Goal: Task Accomplishment & Management: Complete application form

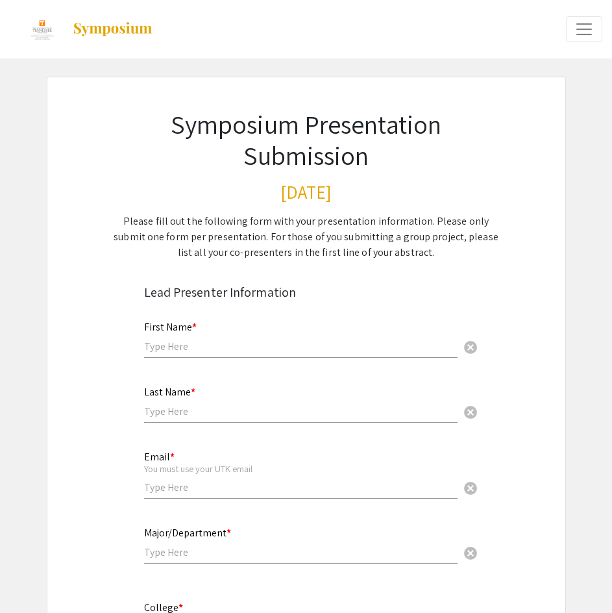
click at [242, 347] on input "text" at bounding box center [301, 347] width 314 height 14
type input "Vanesa"
type input "Torres"
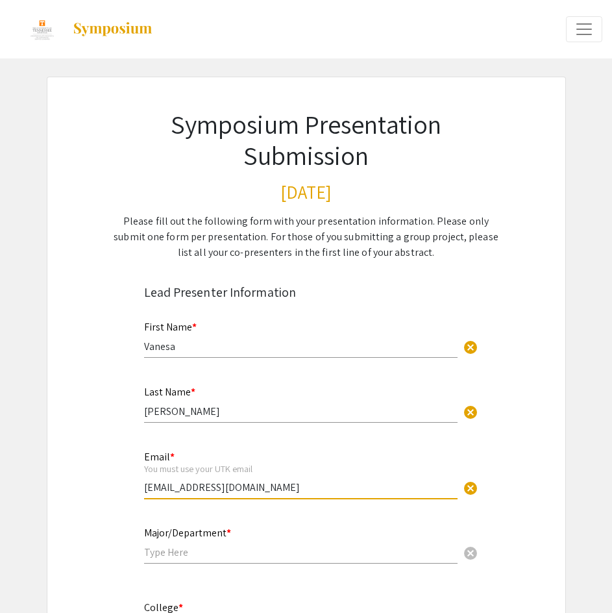
drag, startPoint x: 275, startPoint y: 487, endPoint x: 84, endPoint y: 499, distance: 191.2
type input "vtorres3@vols.utk.edu"
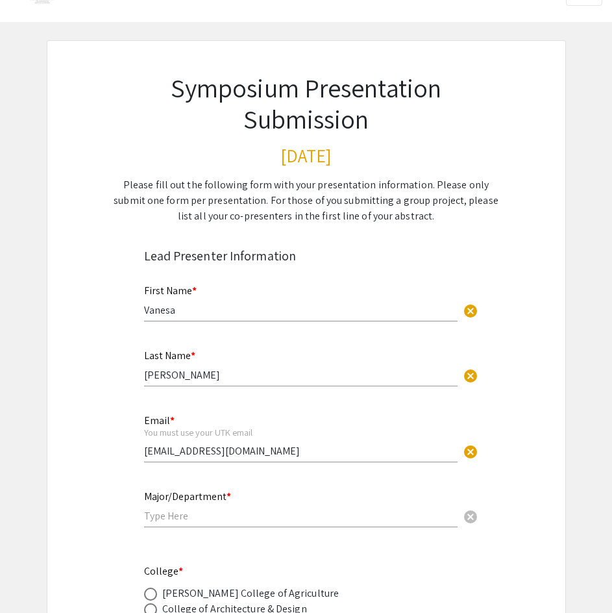
click at [245, 312] on input "Vanesa" at bounding box center [301, 310] width 314 height 14
click at [193, 373] on input "Torres" at bounding box center [301, 375] width 314 height 14
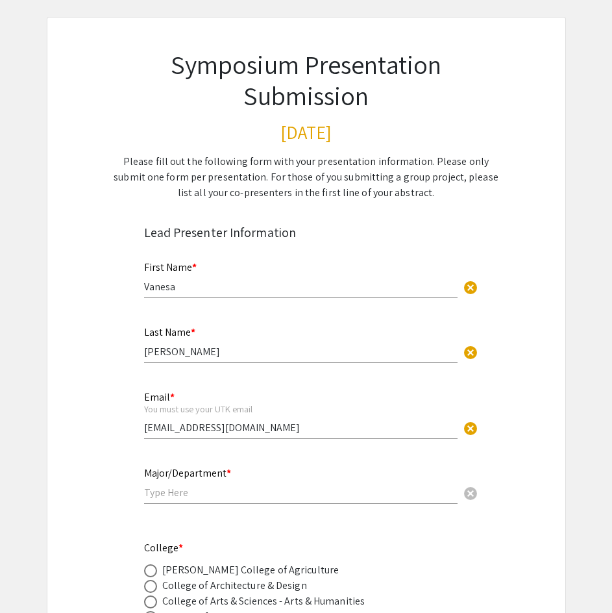
scroll to position [61, 0]
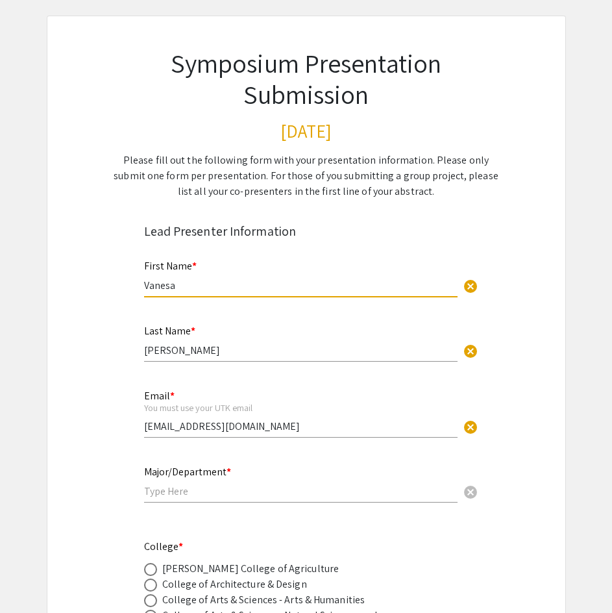
drag, startPoint x: 200, startPoint y: 282, endPoint x: 56, endPoint y: 279, distance: 144.2
type input "Vanesa"
click at [186, 342] on div "Last Name * Torres cancel" at bounding box center [301, 336] width 314 height 49
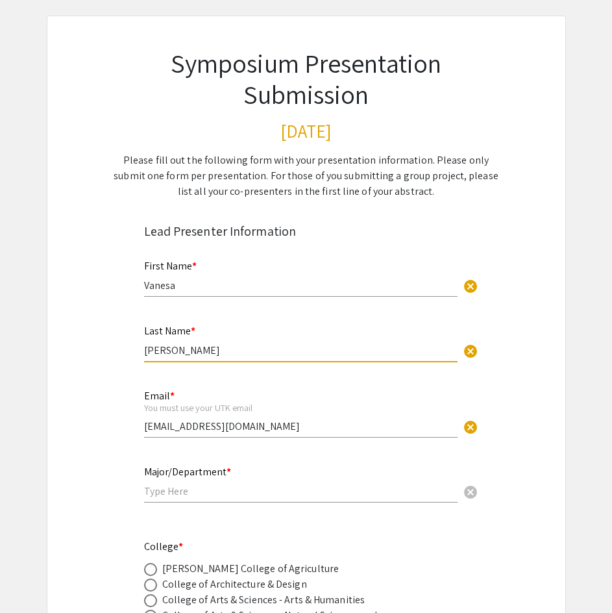
drag, startPoint x: 182, startPoint y: 350, endPoint x: 62, endPoint y: 347, distance: 120.8
type input "Torres"
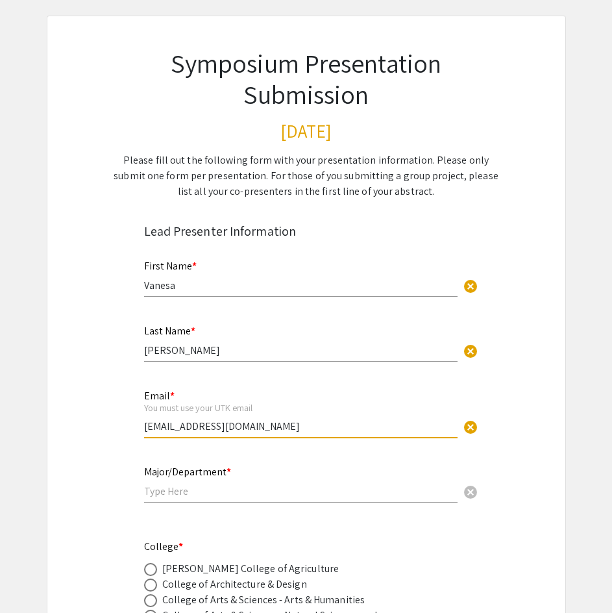
click at [189, 427] on input "vtorres3@vols.utk.edu" at bounding box center [301, 426] width 314 height 14
drag, startPoint x: 251, startPoint y: 426, endPoint x: 30, endPoint y: 435, distance: 221.6
type input "vtorres3@vols.utk.edu"
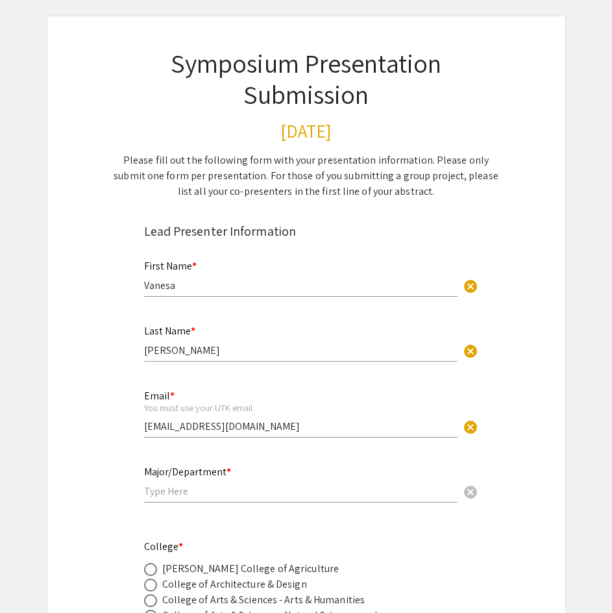
click at [177, 484] on input "text" at bounding box center [301, 491] width 314 height 14
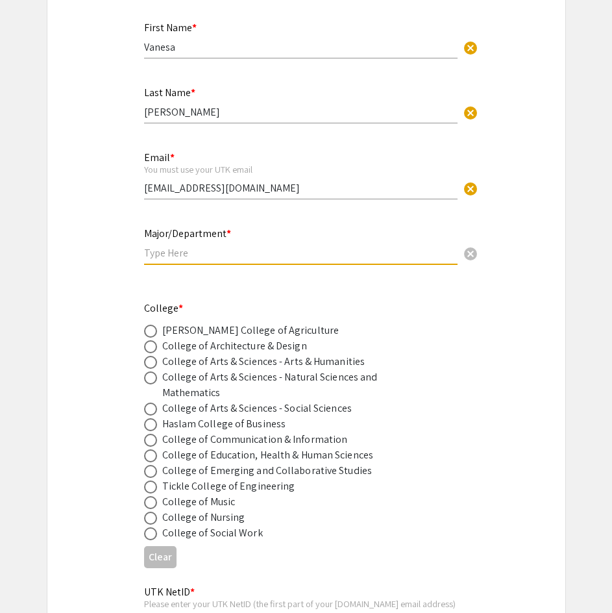
scroll to position [349, 0]
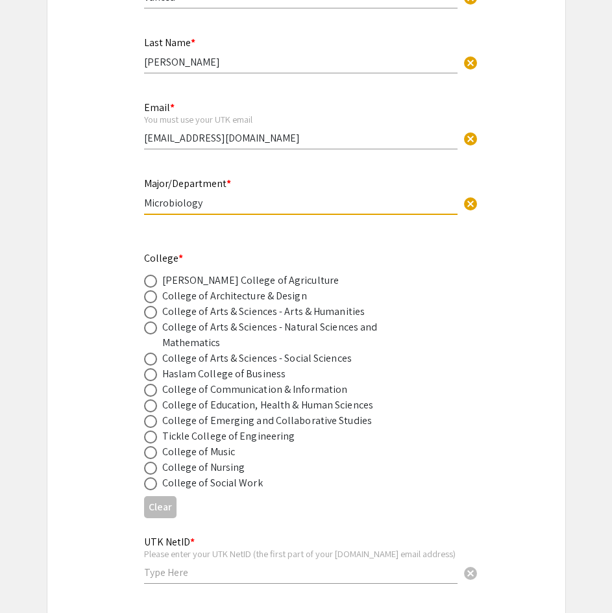
type input "Microbiology"
click at [198, 330] on div "College of Arts & Sciences - Natural Sciences and Mathematics" at bounding box center [275, 334] width 227 height 31
click at [152, 314] on span at bounding box center [150, 312] width 13 height 13
click at [152, 314] on input "radio" at bounding box center [150, 312] width 13 height 13
radio input "true"
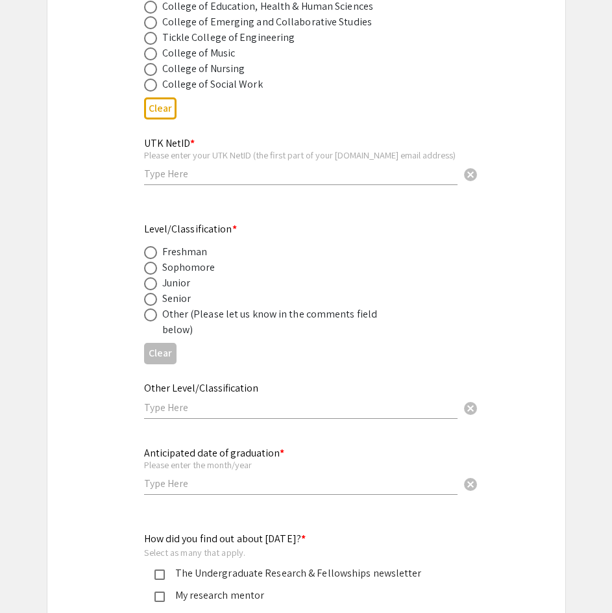
scroll to position [760, 0]
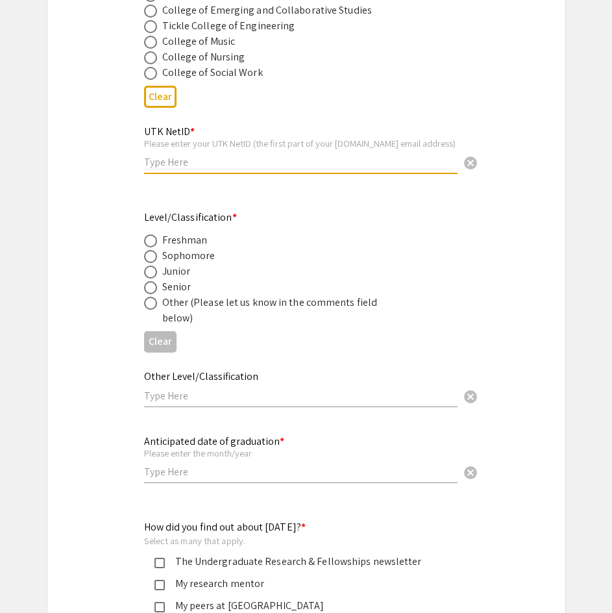
click at [169, 164] on input "text" at bounding box center [301, 162] width 314 height 14
type input "vtorres3"
click at [156, 266] on span at bounding box center [150, 272] width 13 height 13
click at [156, 266] on input "radio" at bounding box center [150, 272] width 13 height 13
radio input "true"
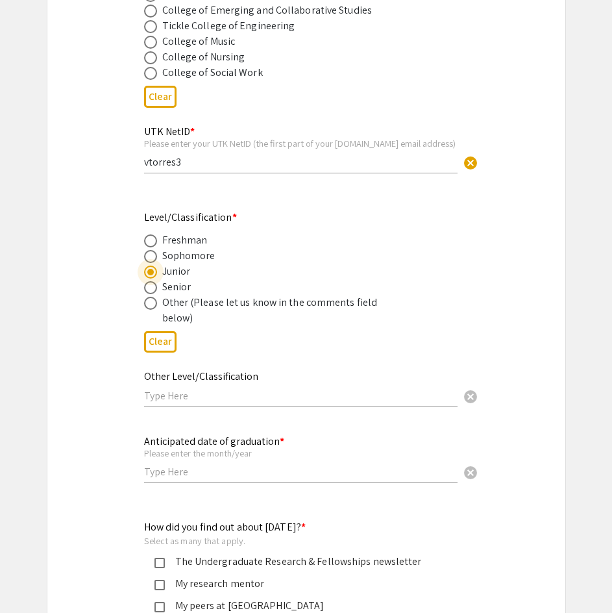
click at [150, 288] on span at bounding box center [150, 287] width 13 height 13
click at [150, 288] on input "radio" at bounding box center [150, 287] width 13 height 13
radio input "true"
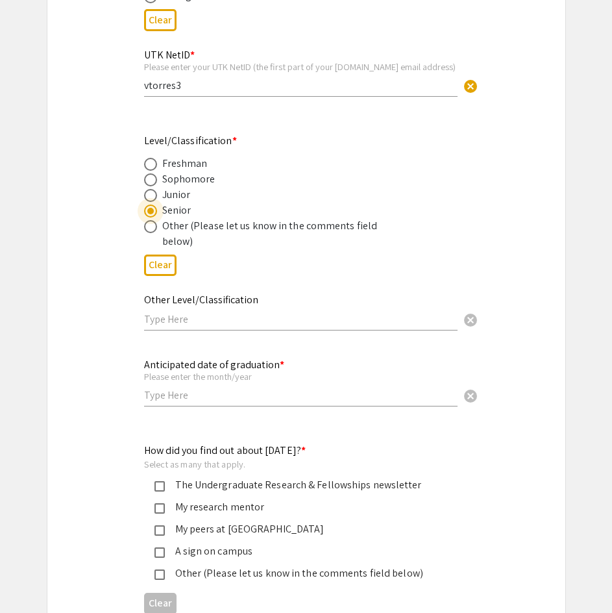
scroll to position [837, 0]
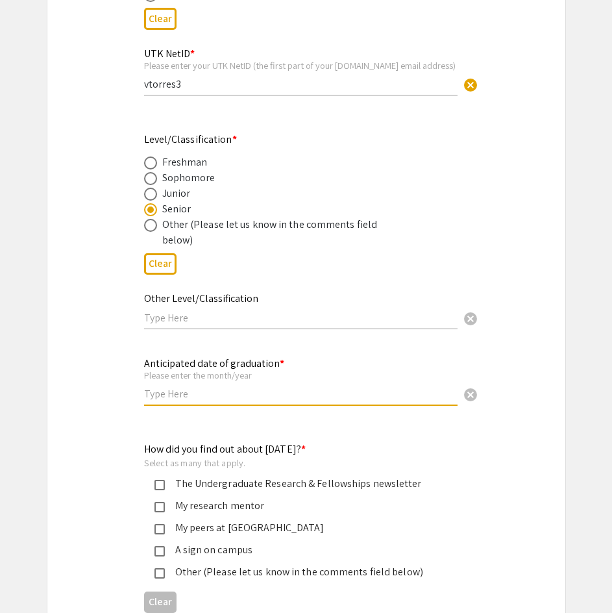
click at [180, 394] on input "text" at bounding box center [301, 394] width 314 height 14
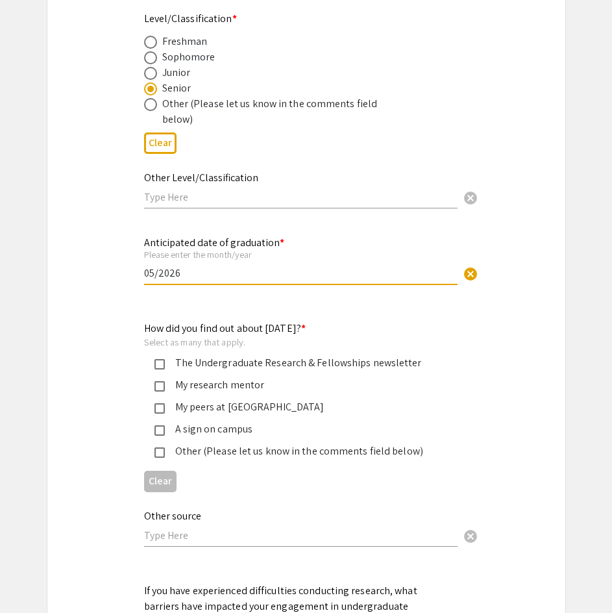
scroll to position [959, 0]
type input "05/2026"
click at [250, 386] on div "My research mentor" at bounding box center [301, 385] width 273 height 16
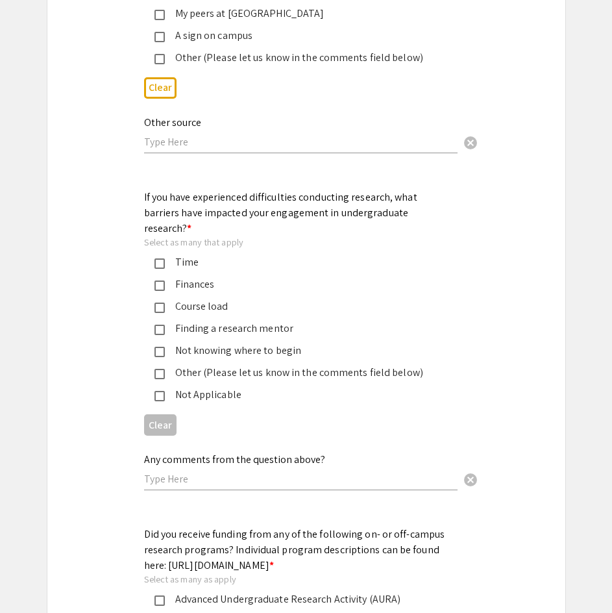
scroll to position [1352, 0]
click at [177, 254] on div "Time" at bounding box center [301, 262] width 273 height 16
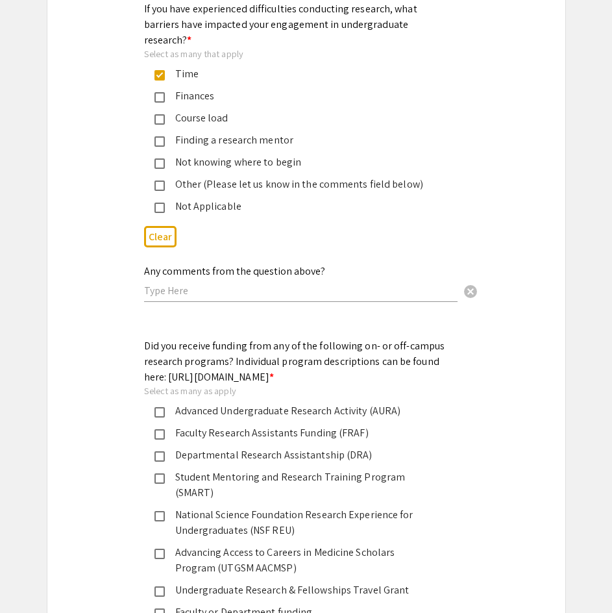
scroll to position [1533, 0]
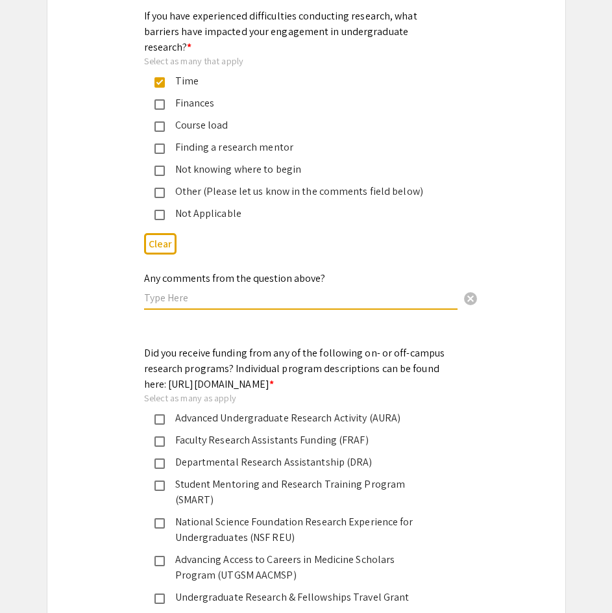
click at [196, 291] on input "text" at bounding box center [301, 298] width 314 height 14
click at [182, 291] on input "text" at bounding box center [301, 298] width 314 height 14
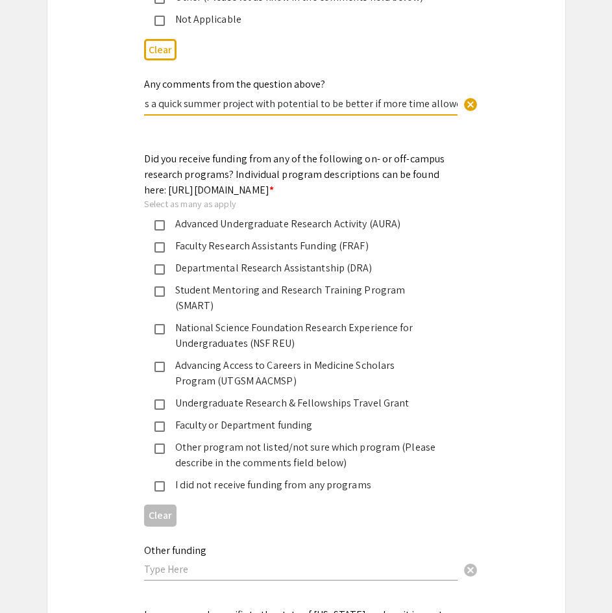
scroll to position [1729, 0]
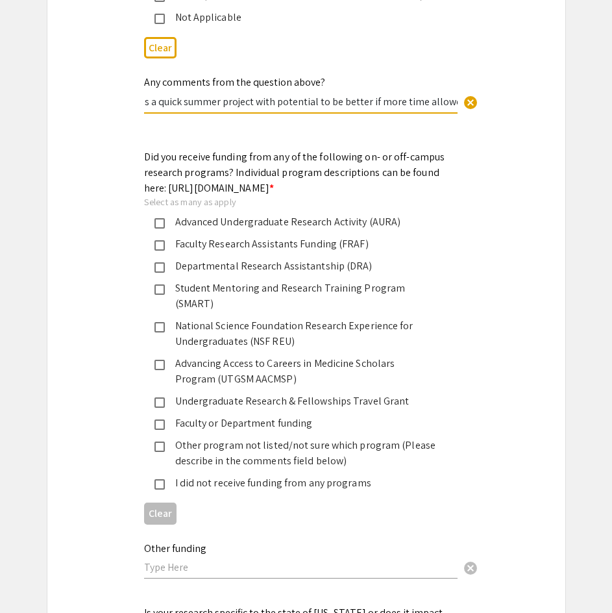
type input "This was a quick summer project with potential to be better if more time allowe…"
click at [350, 219] on div "Advanced Undergraduate Research Activity (AURA)" at bounding box center [301, 222] width 273 height 16
click at [316, 415] on div "Faculty or Department funding" at bounding box center [301, 423] width 273 height 16
click at [304, 497] on div "Clear" at bounding box center [306, 513] width 325 height 32
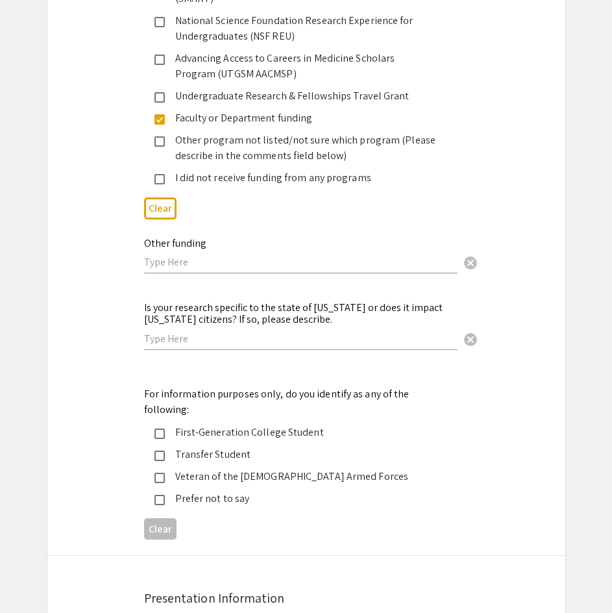
scroll to position [2036, 0]
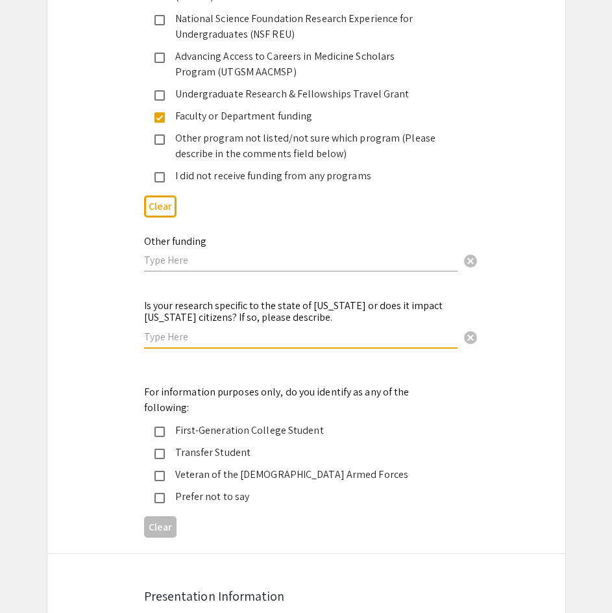
click at [219, 330] on input "text" at bounding box center [301, 337] width 314 height 14
type input "Potential insight into aphid biological control (East TN aphids used)"
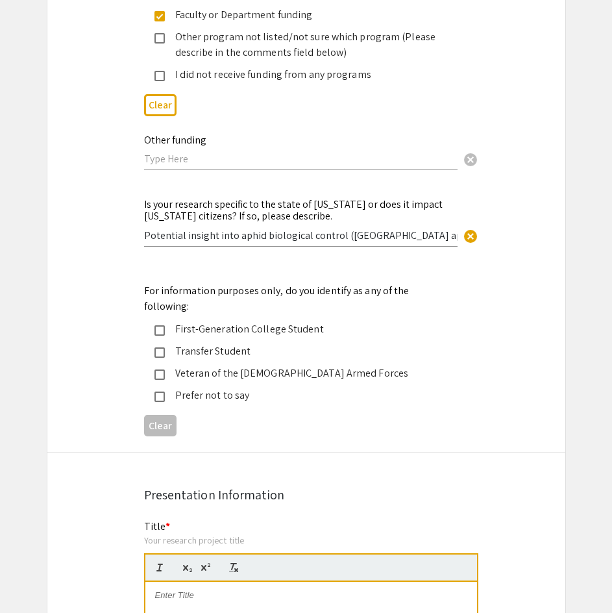
scroll to position [2138, 0]
click at [273, 321] on div "First-Generation College Student" at bounding box center [301, 329] width 273 height 16
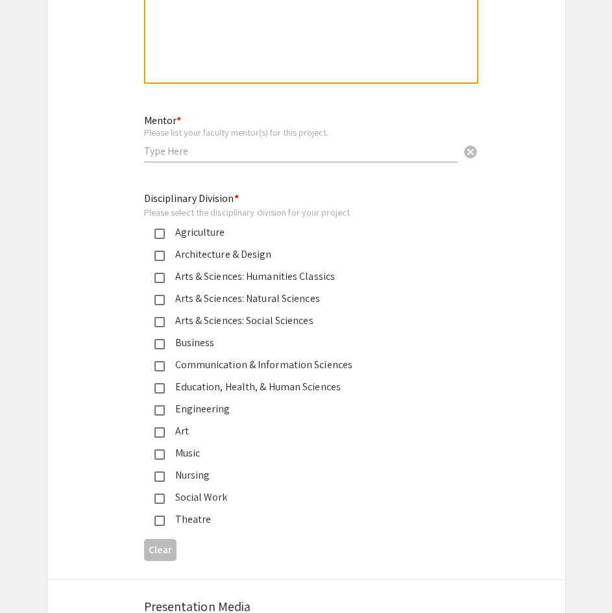
scroll to position [3326, 0]
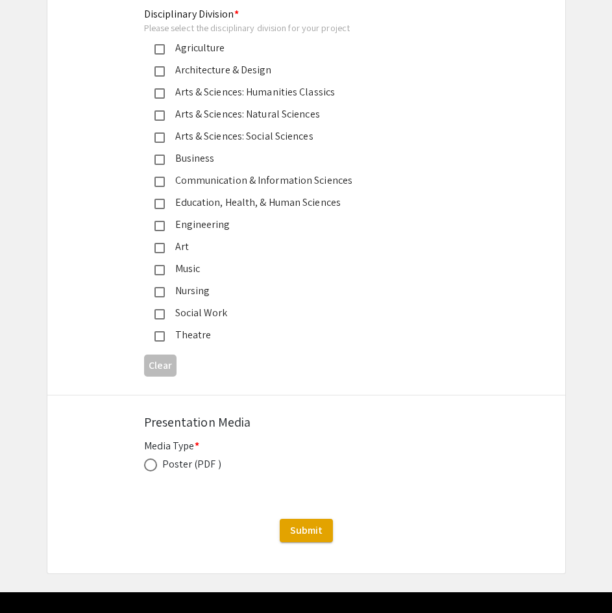
click at [150, 458] on span at bounding box center [150, 464] width 13 height 13
click at [150, 458] on input "radio" at bounding box center [150, 464] width 13 height 13
radio input "true"
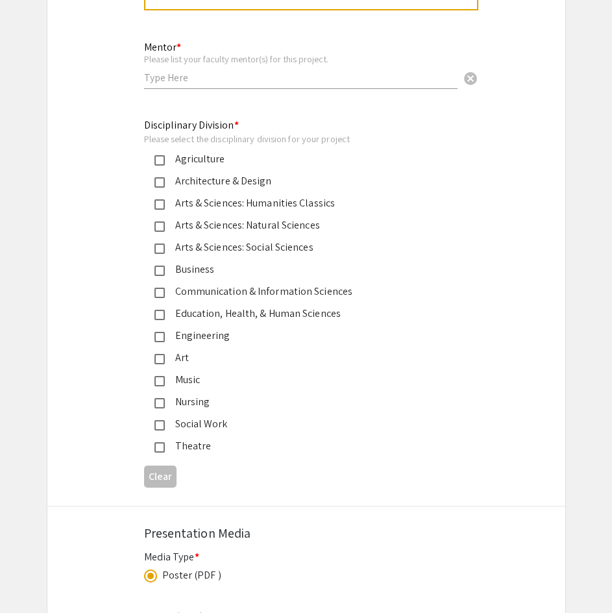
scroll to position [3213, 0]
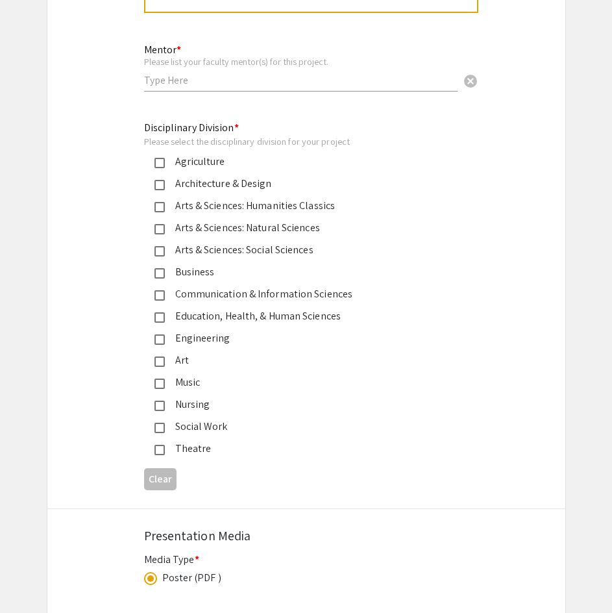
click at [160, 224] on mat-pseudo-checkbox at bounding box center [160, 229] width 10 height 10
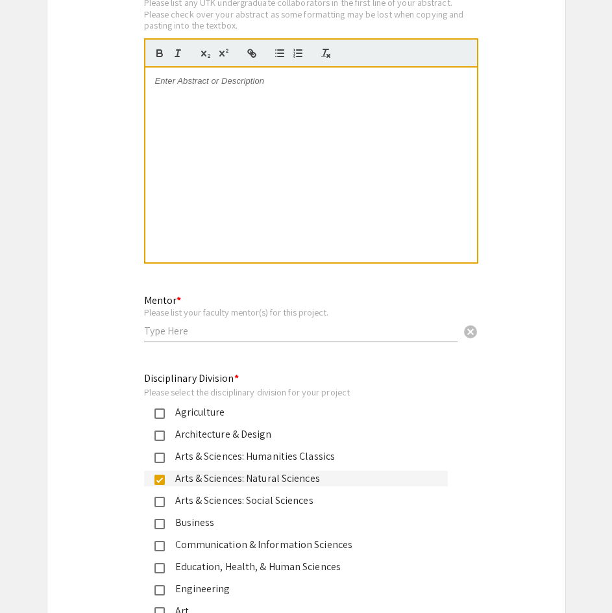
scroll to position [2934, 0]
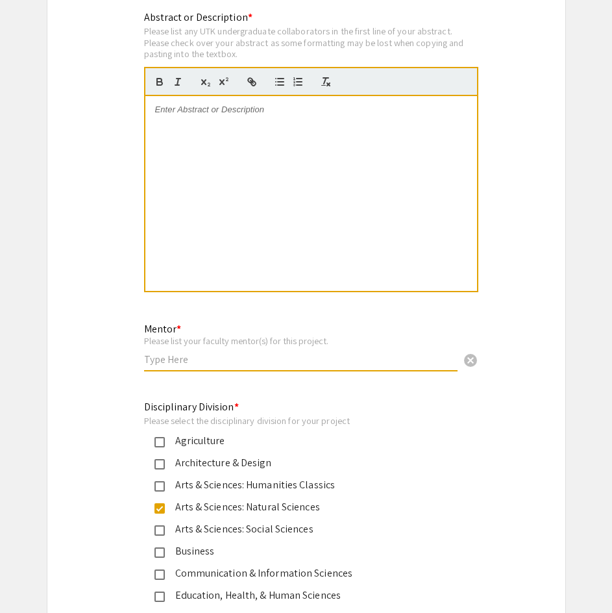
click at [164, 353] on input "text" at bounding box center [301, 360] width 314 height 14
type input "H"
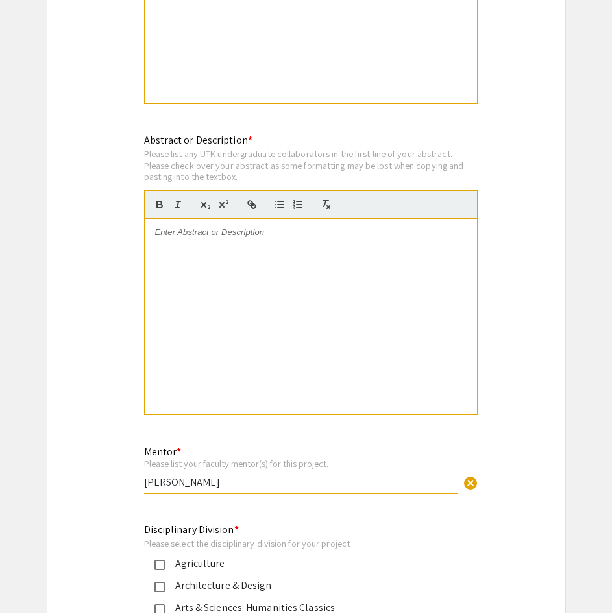
scroll to position [2809, 0]
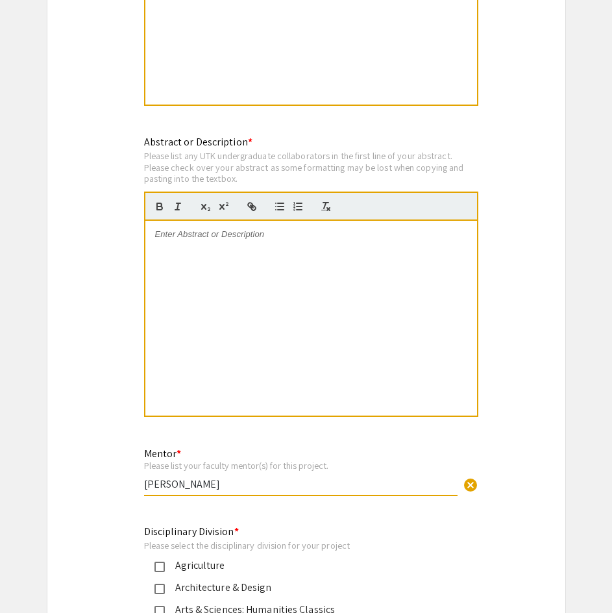
type input "Dr. Heidi Goodrich-Blair"
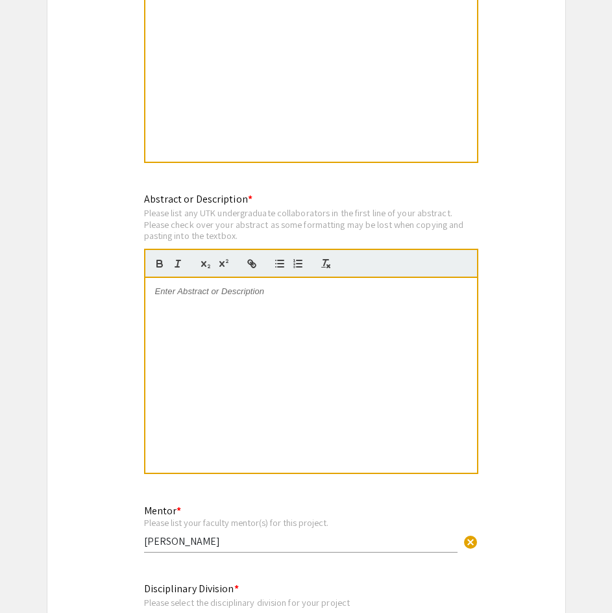
scroll to position [2751, 0]
click at [226, 279] on div at bounding box center [311, 376] width 332 height 195
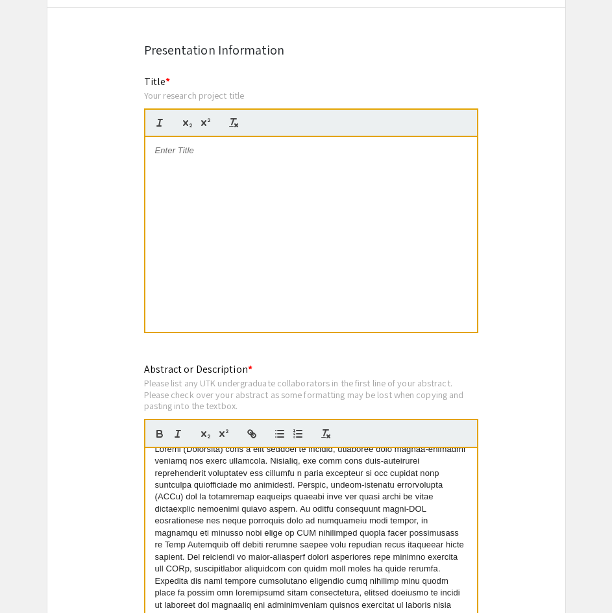
scroll to position [2580, 0]
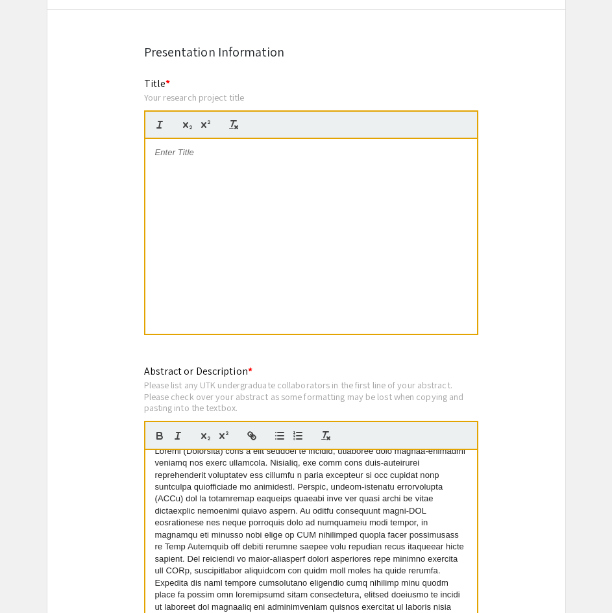
click at [217, 147] on p at bounding box center [311, 153] width 312 height 12
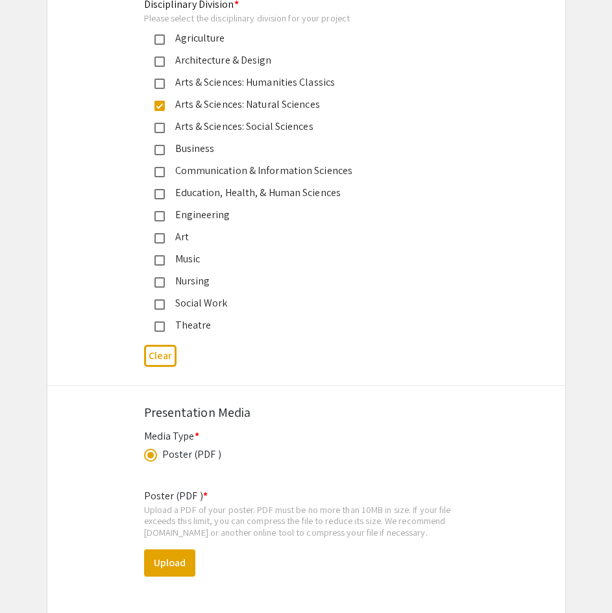
scroll to position [3457, 0]
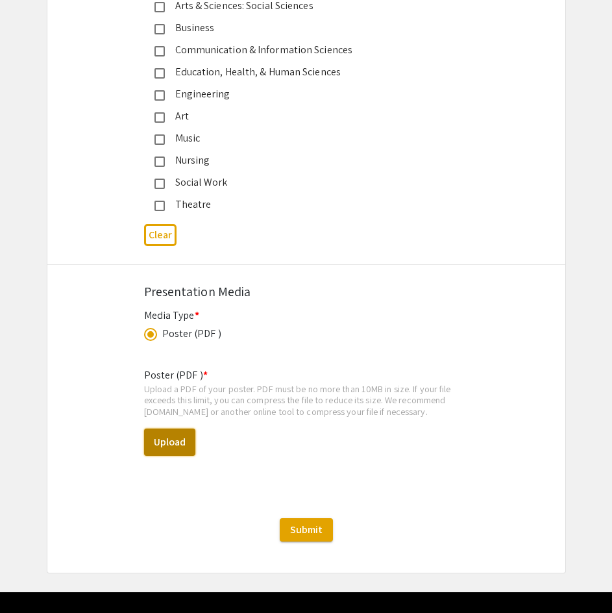
click at [169, 428] on button "Upload" at bounding box center [169, 441] width 51 height 27
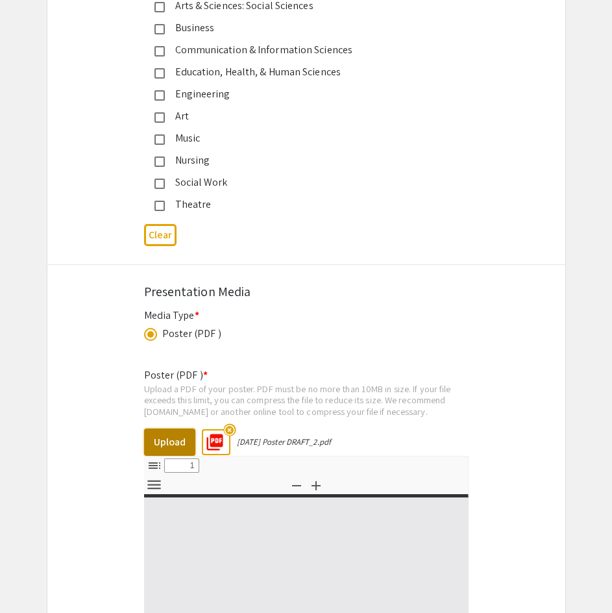
select select "custom"
type input "0"
select select "custom"
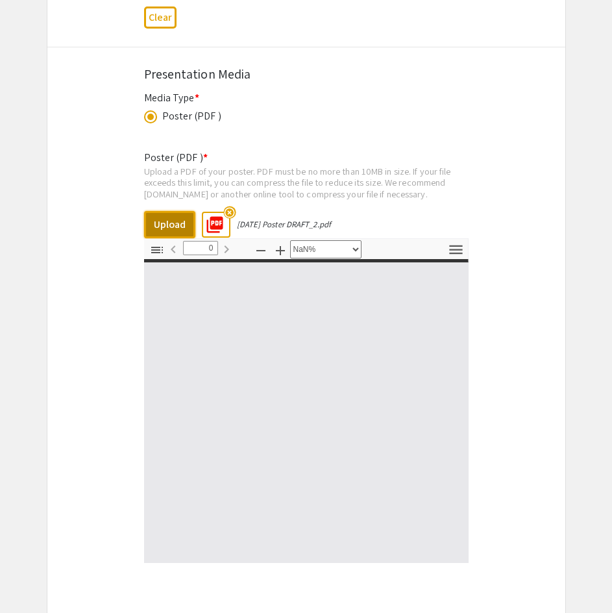
type input "1"
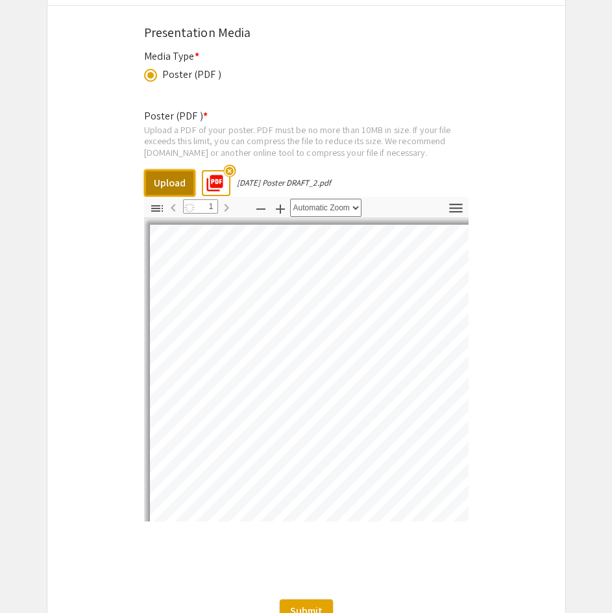
scroll to position [3715, 0]
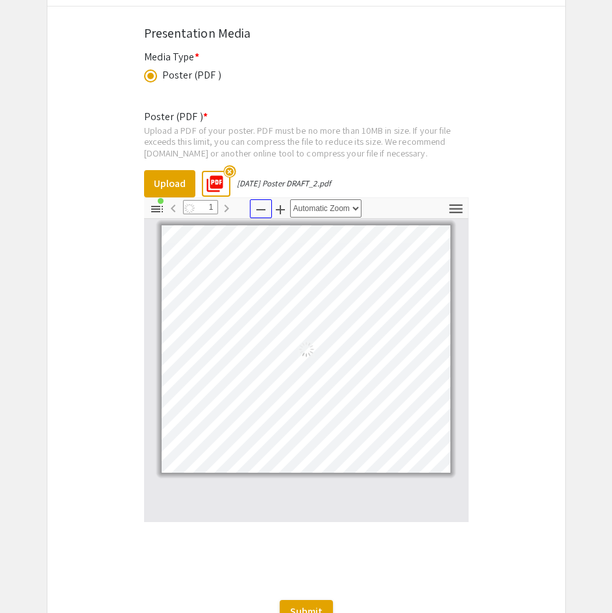
click at [260, 202] on icon "button" at bounding box center [261, 210] width 16 height 16
select select "custom"
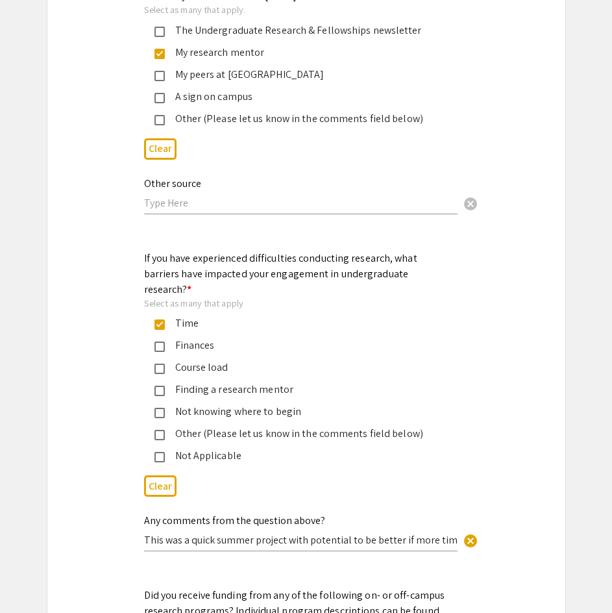
scroll to position [1290, 0]
click at [159, 30] on mat-pseudo-checkbox at bounding box center [160, 32] width 10 height 10
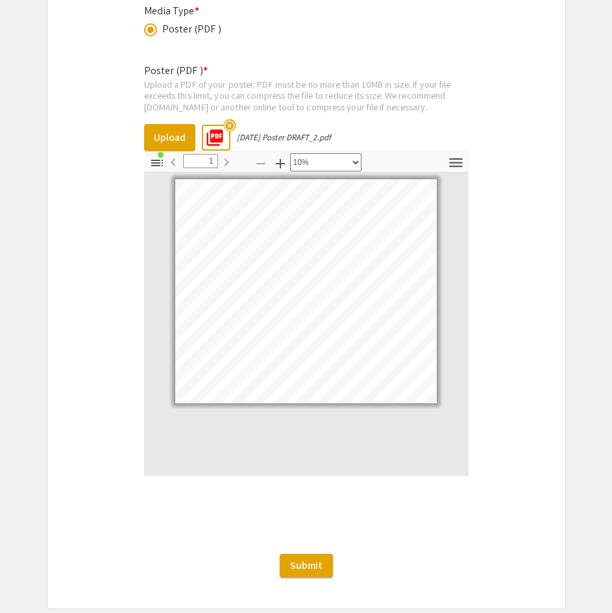
scroll to position [3797, 0]
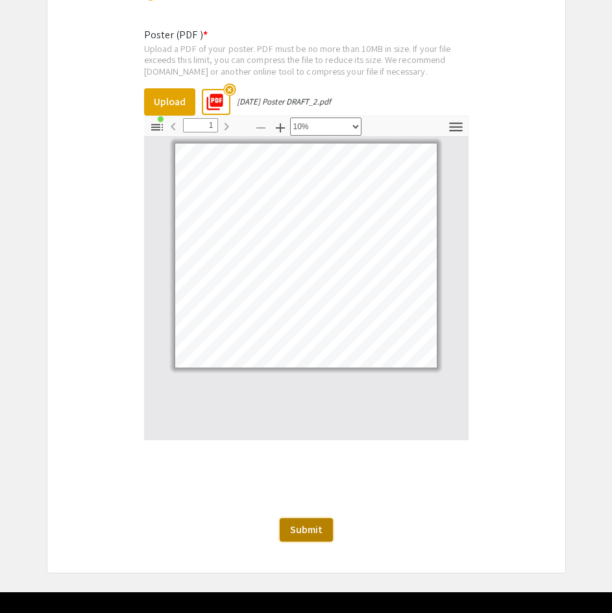
click at [314, 523] on span "Submit" at bounding box center [306, 530] width 32 height 14
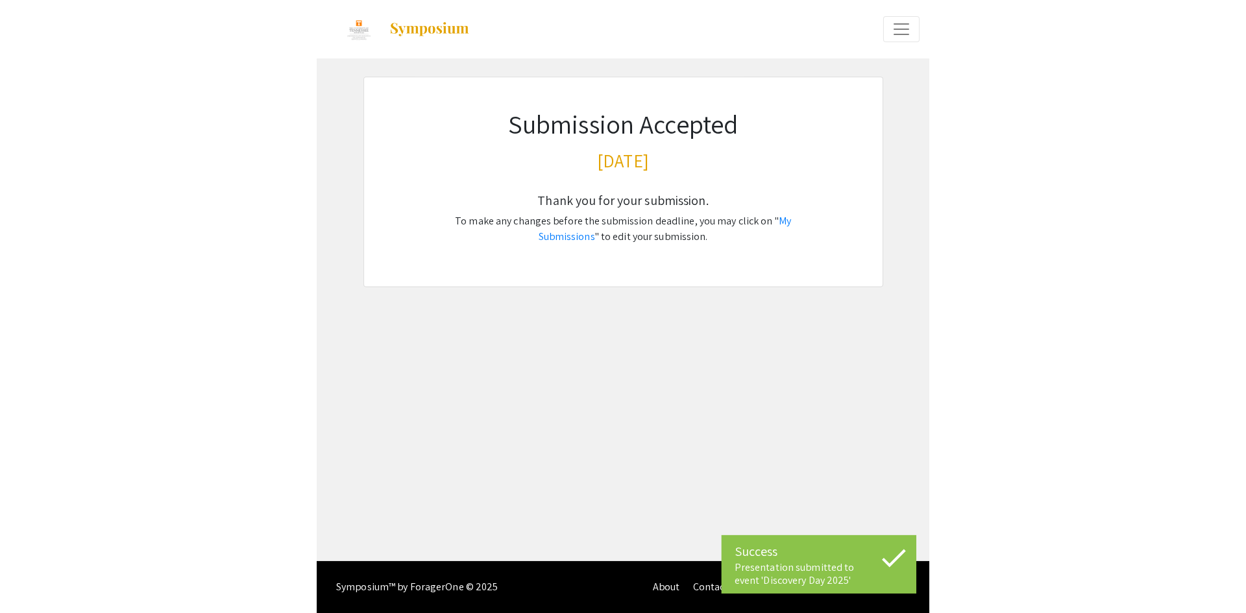
scroll to position [0, 0]
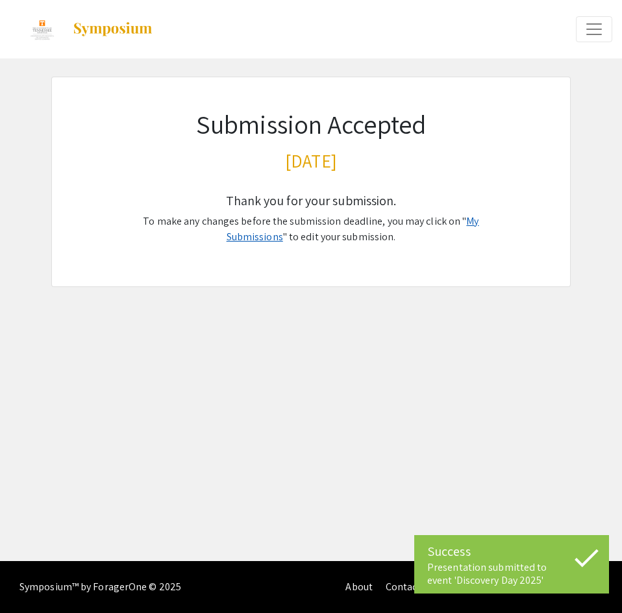
click at [453, 222] on link "My Submissions" at bounding box center [353, 228] width 253 height 29
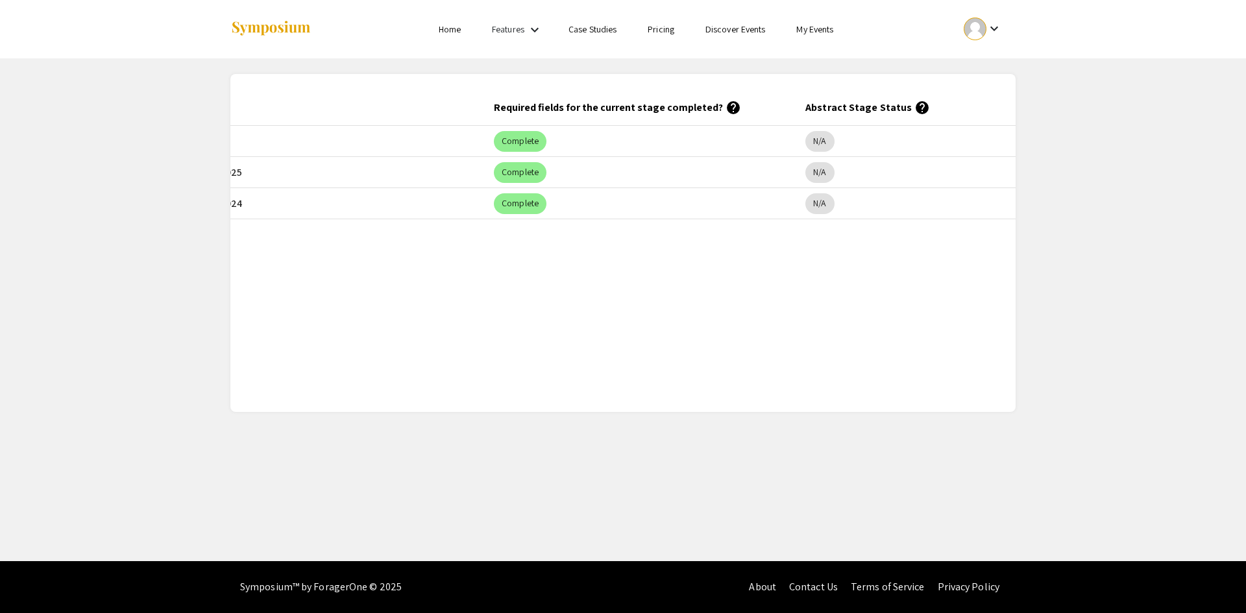
scroll to position [0, 536]
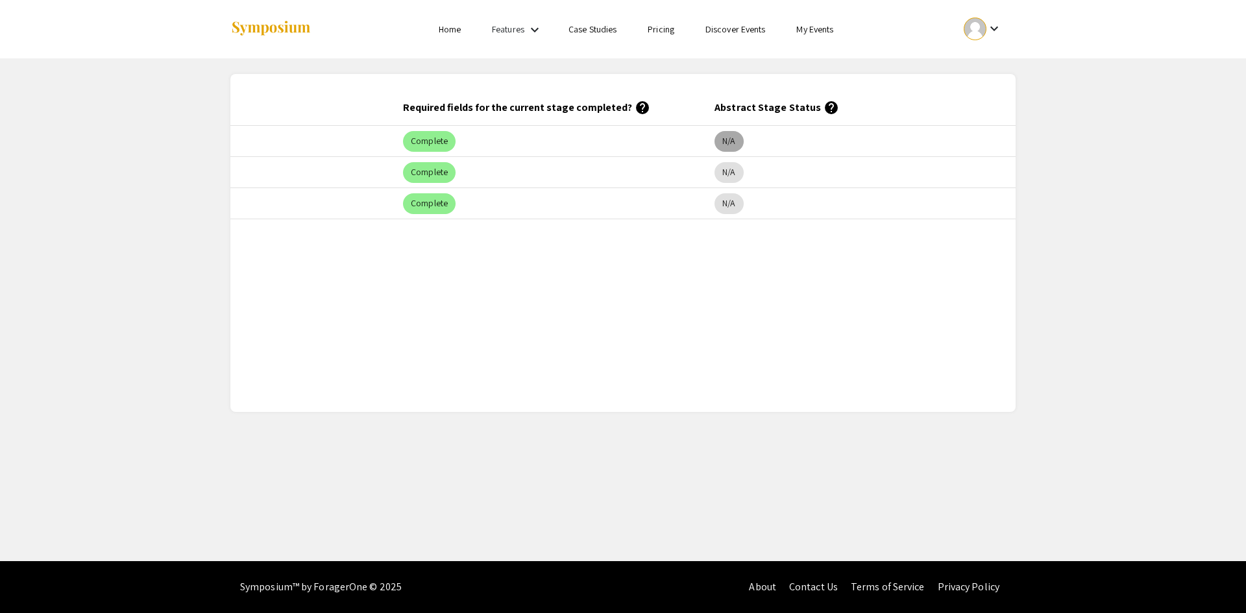
click at [621, 147] on mat-chip "N/A" at bounding box center [729, 141] width 29 height 21
click at [621, 259] on div "Submitted At (EDT) Title Event Required fields for the current stage completed?…" at bounding box center [623, 243] width 786 height 307
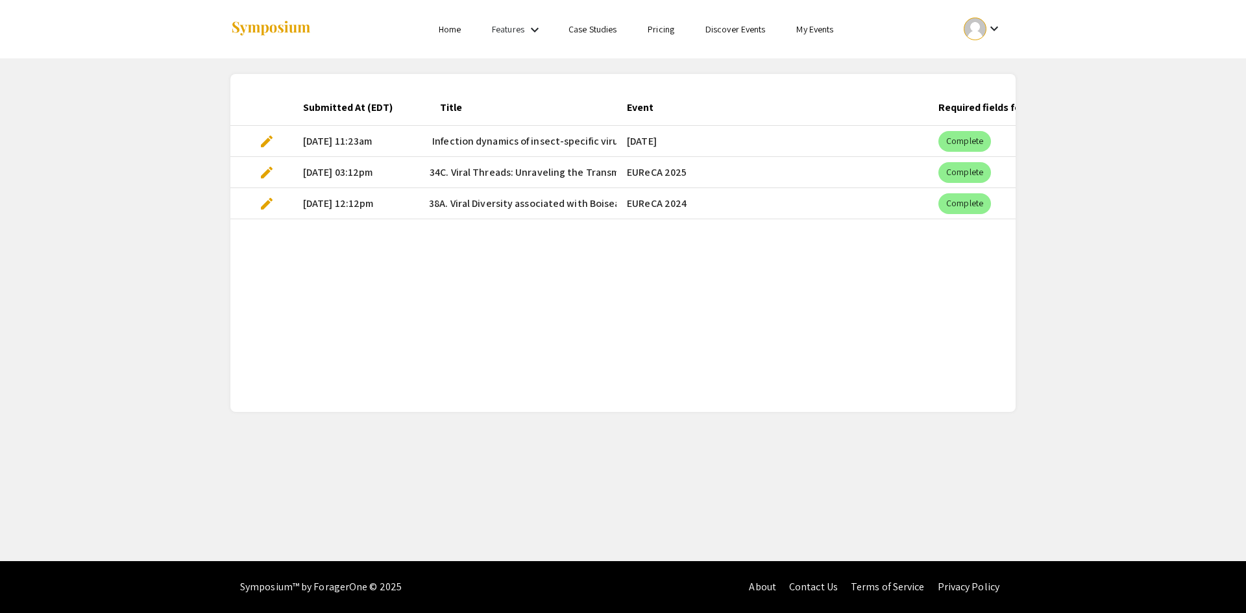
scroll to position [0, 9]
click at [621, 266] on div "Submitted At (EDT) Title Event Required fields for the current stage completed?…" at bounding box center [623, 243] width 786 height 307
click at [621, 28] on mat-icon "keyboard_arrow_down" at bounding box center [995, 29] width 16 height 16
click at [621, 28] on div at bounding box center [623, 306] width 1246 height 613
click at [621, 94] on app-my-submissions "Submitted At (EDT) Title Event Required fields for the current stage completed?…" at bounding box center [623, 235] width 1246 height 354
